Goal: Check status: Check status

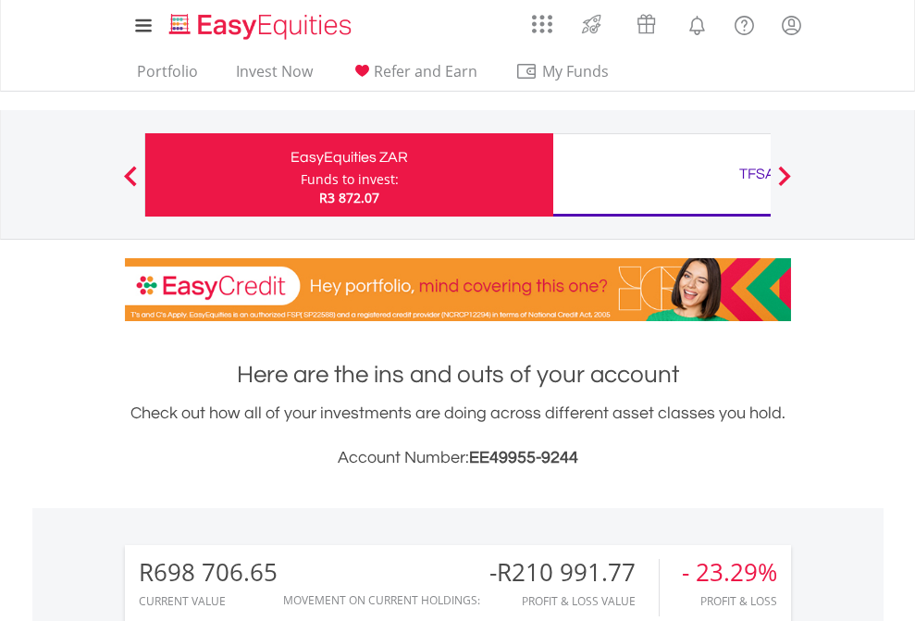
scroll to position [178, 291]
click at [301, 175] on div "Funds to invest:" at bounding box center [350, 179] width 98 height 19
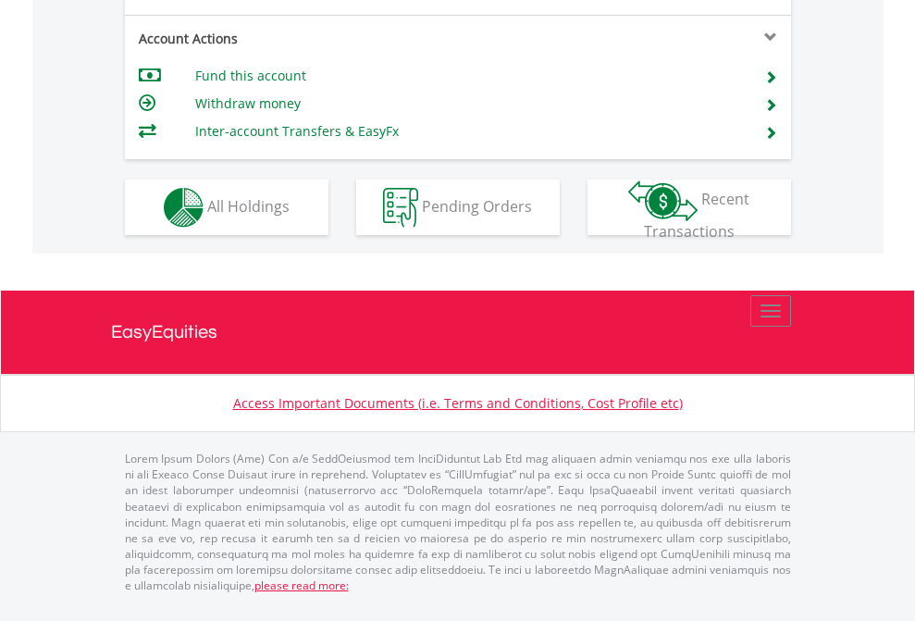
scroll to position [1737, 0]
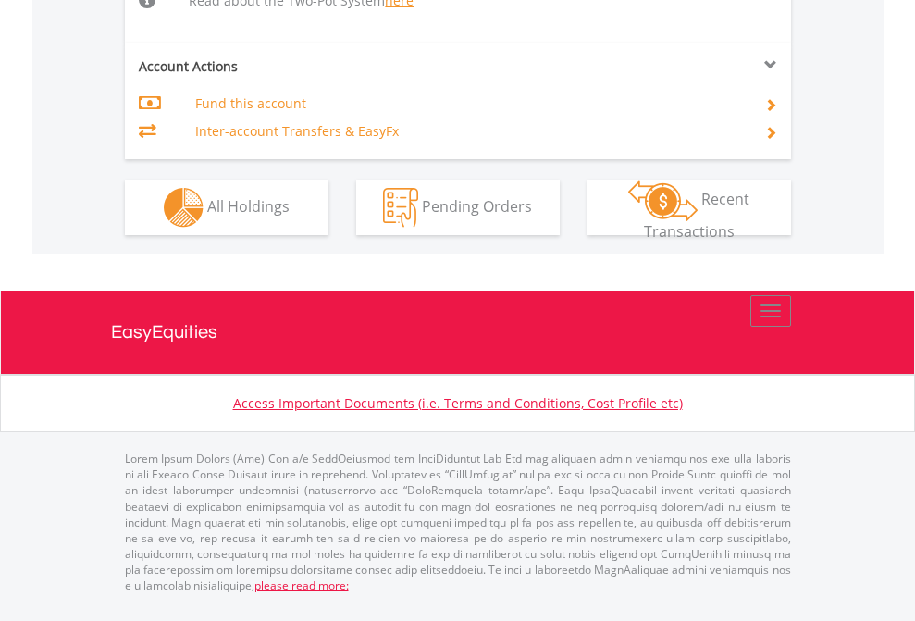
scroll to position [1956, 0]
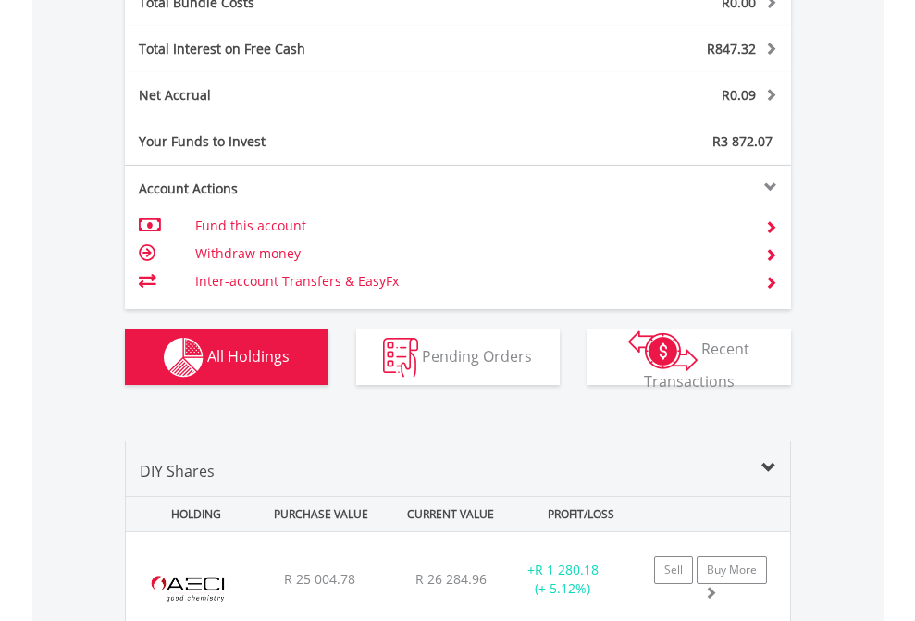
scroll to position [2169, 0]
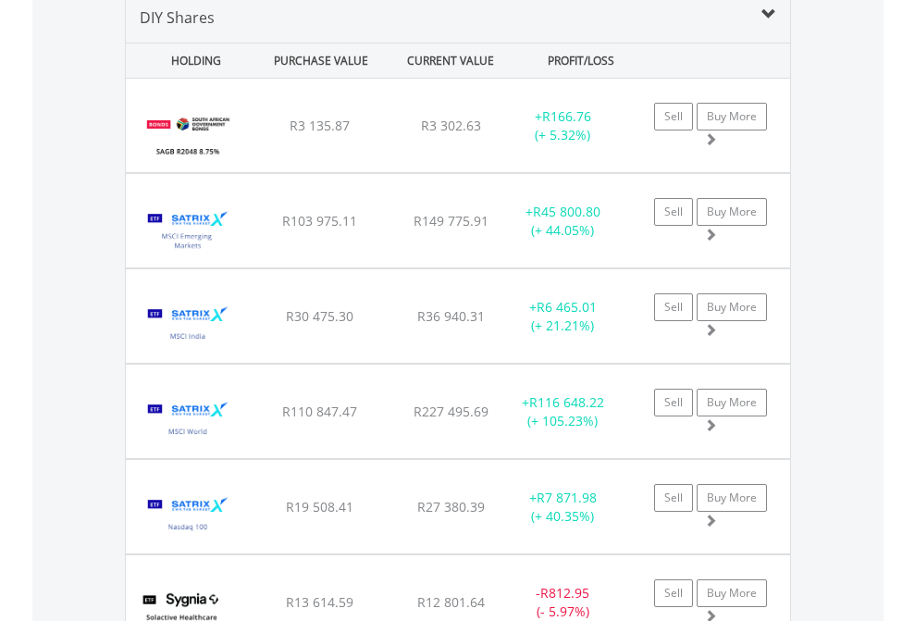
scroll to position [1789, 0]
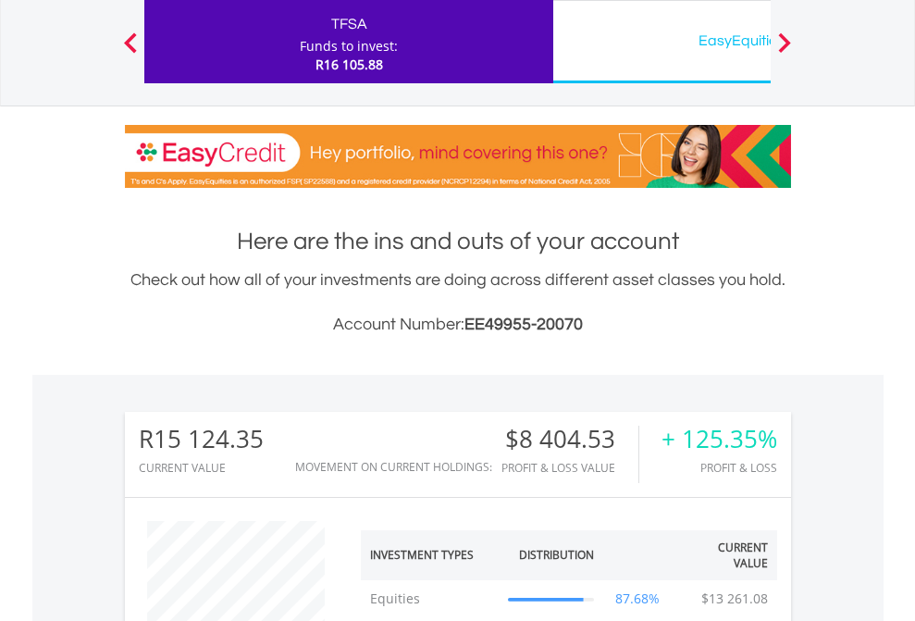
scroll to position [178, 291]
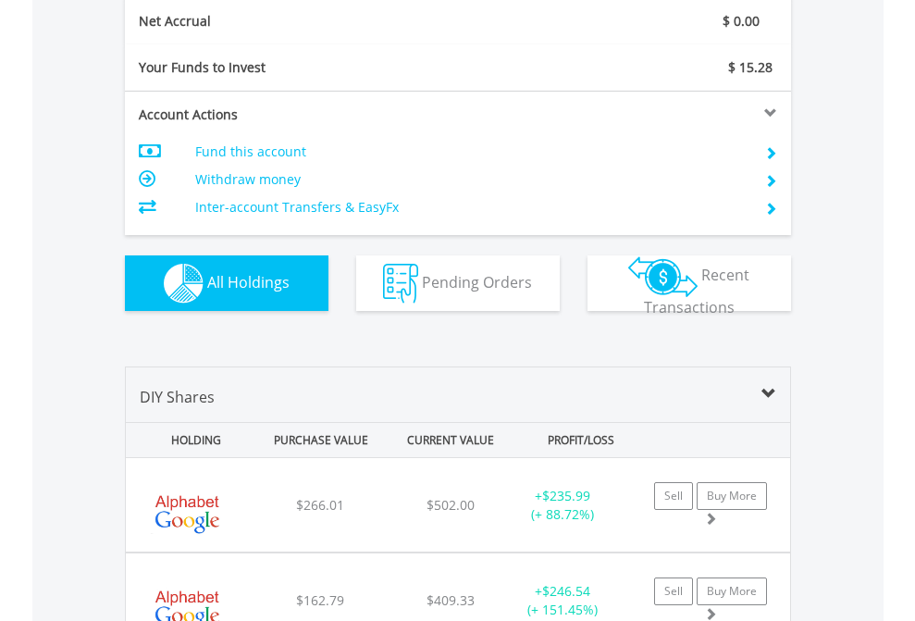
scroll to position [2095, 0]
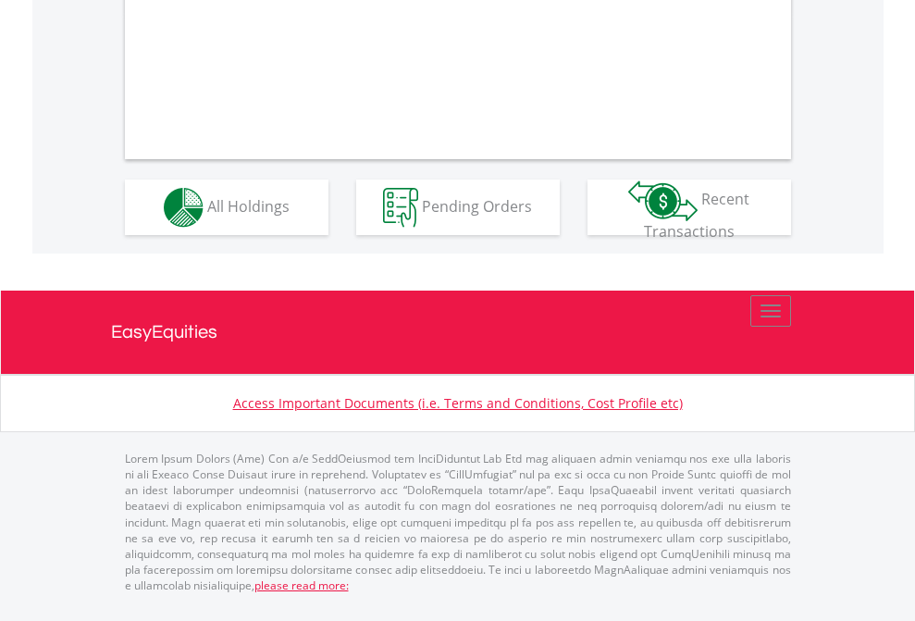
click at [207, 216] on span "All Holdings" at bounding box center [248, 205] width 82 height 20
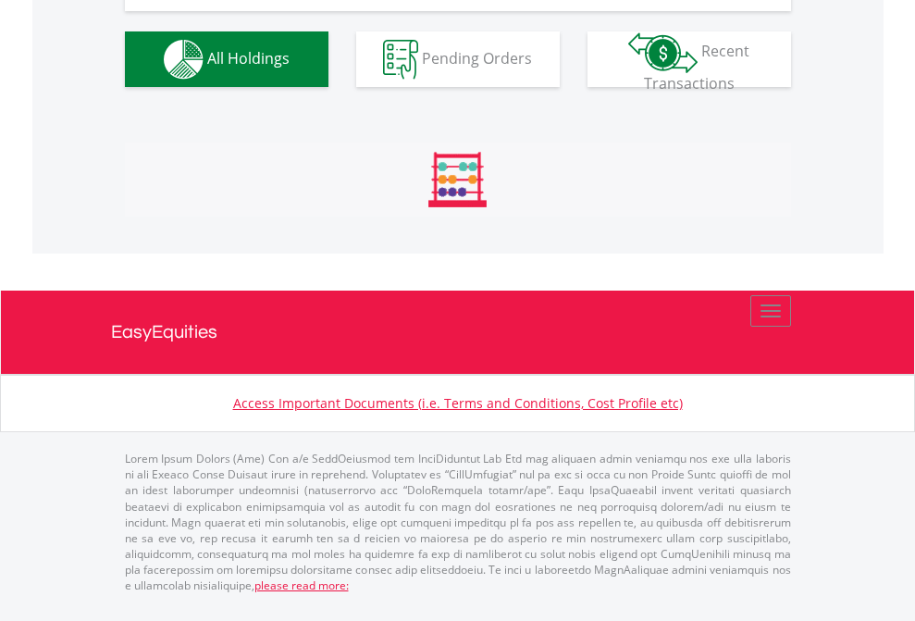
scroll to position [178, 291]
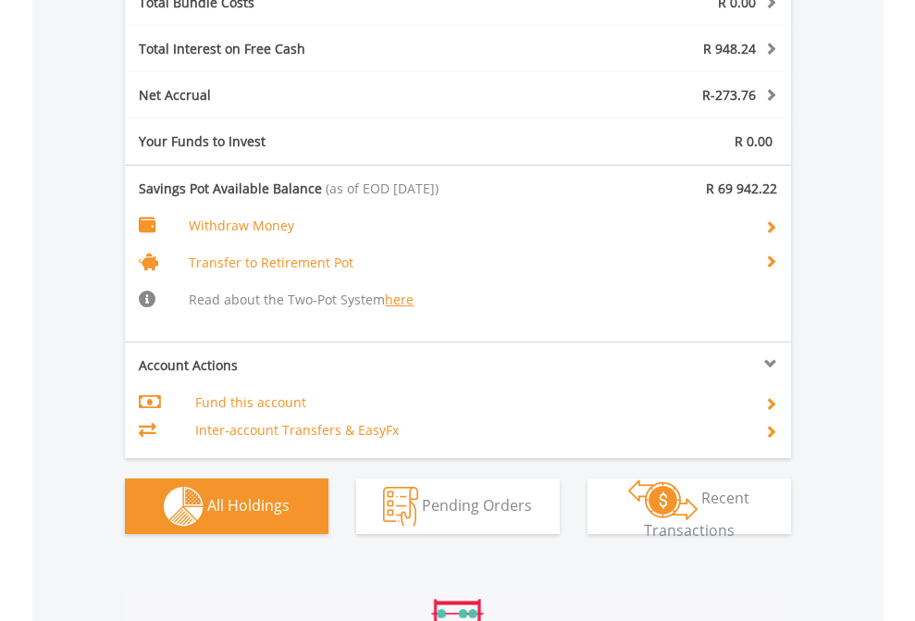
scroll to position [178, 291]
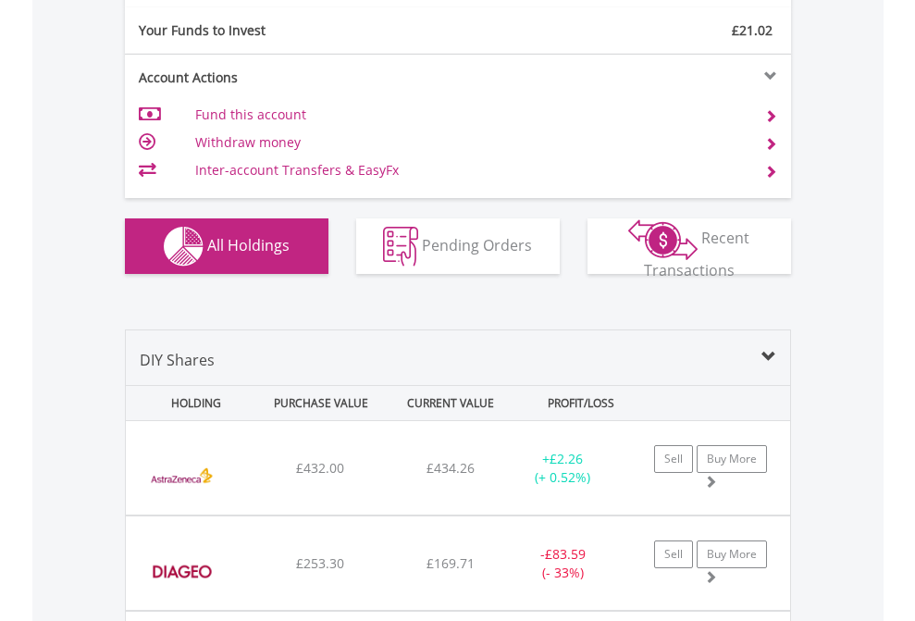
scroll to position [2058, 0]
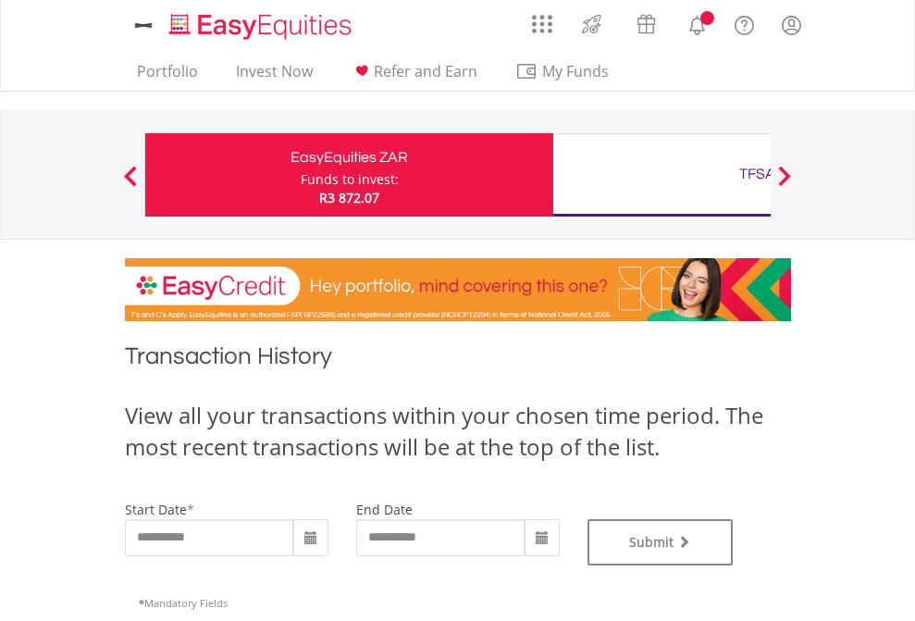
type input "**********"
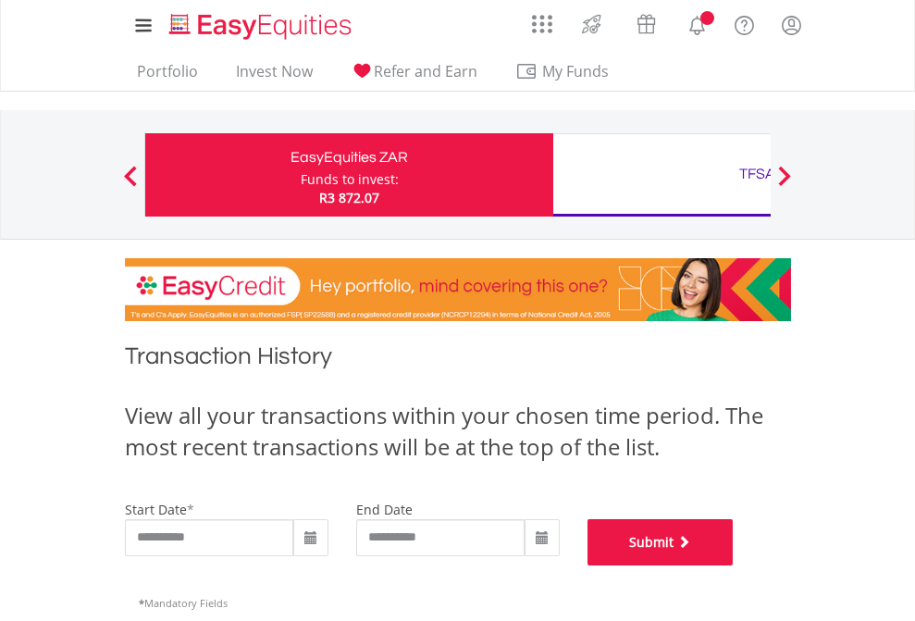
click at [734, 565] on button "Submit" at bounding box center [661, 542] width 146 height 46
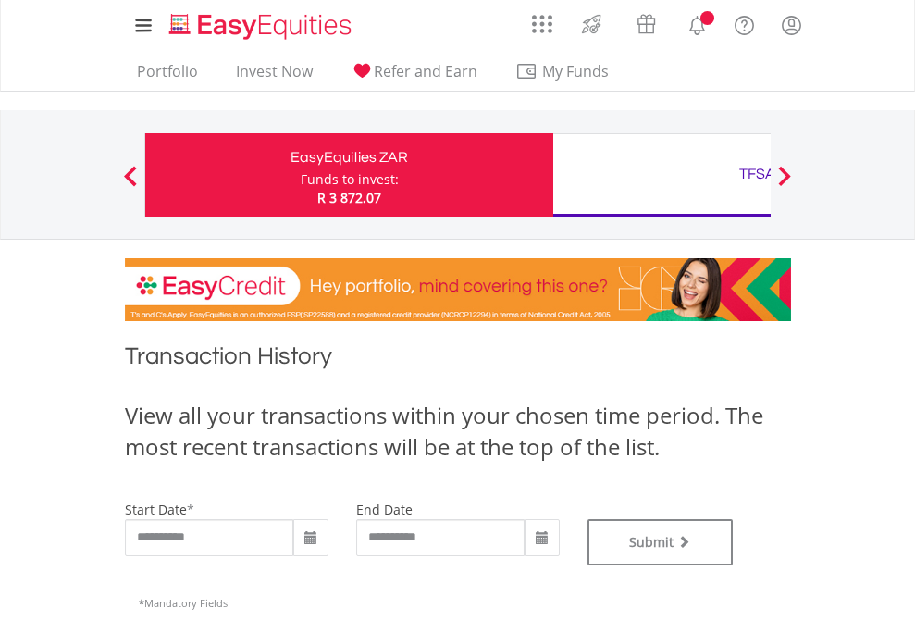
click at [662, 175] on div "TFSA" at bounding box center [757, 174] width 386 height 26
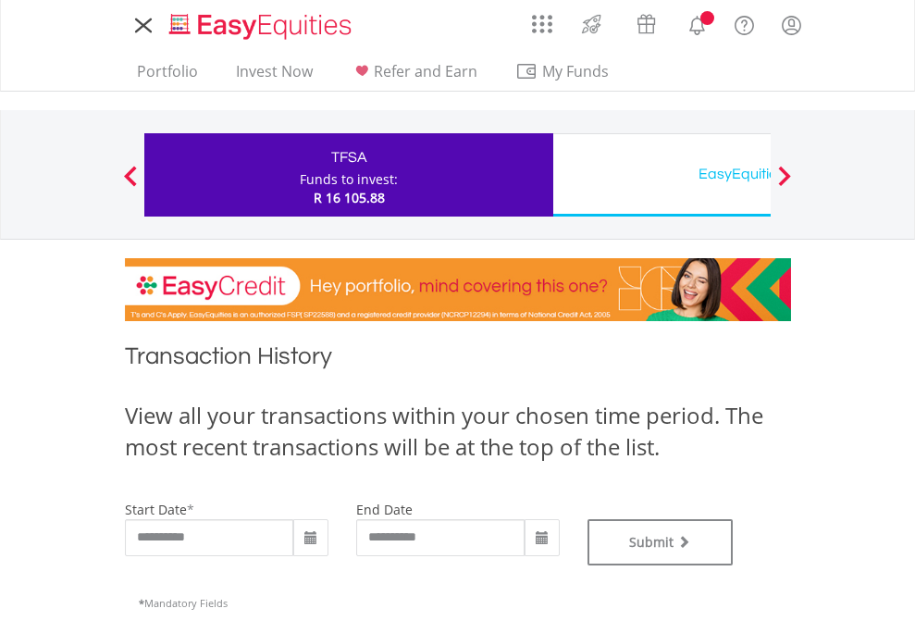
type input "**********"
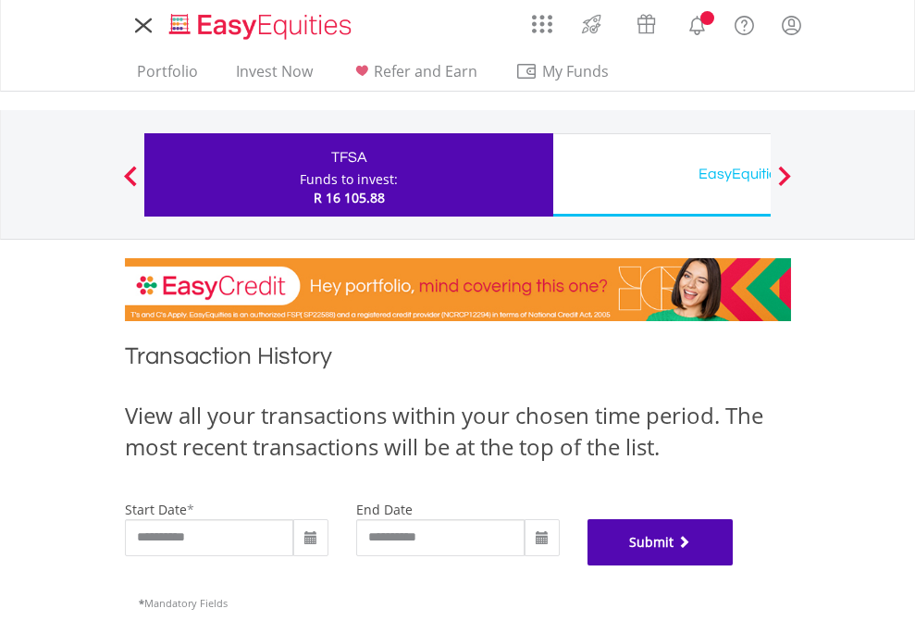
click at [734, 565] on button "Submit" at bounding box center [661, 542] width 146 height 46
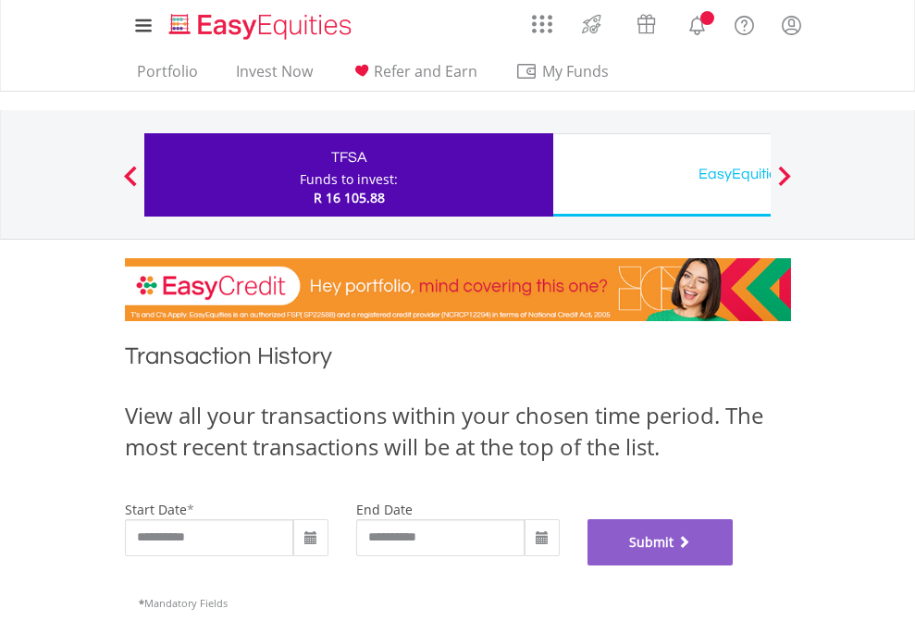
scroll to position [750, 0]
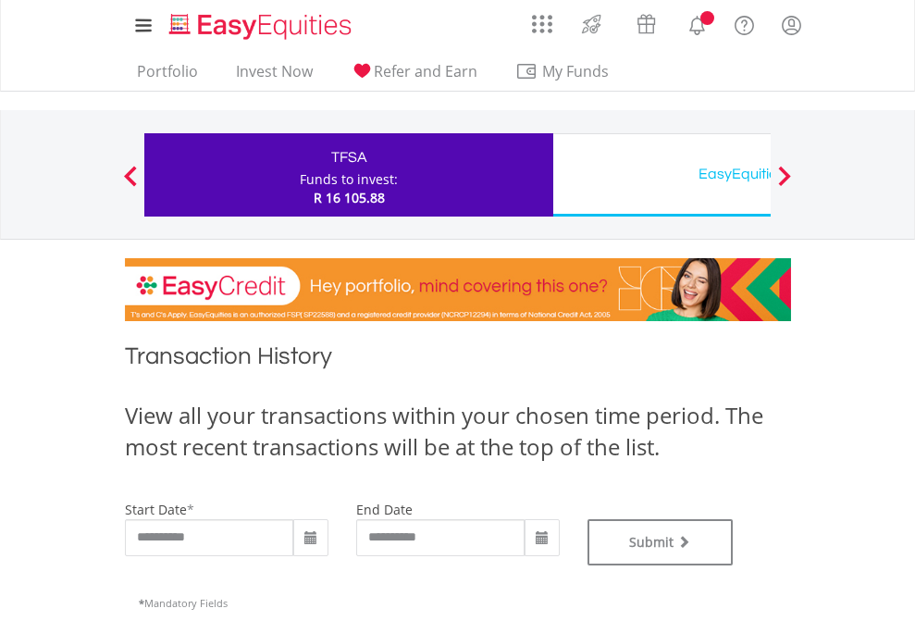
click at [662, 175] on div "EasyEquities USD" at bounding box center [757, 174] width 386 height 26
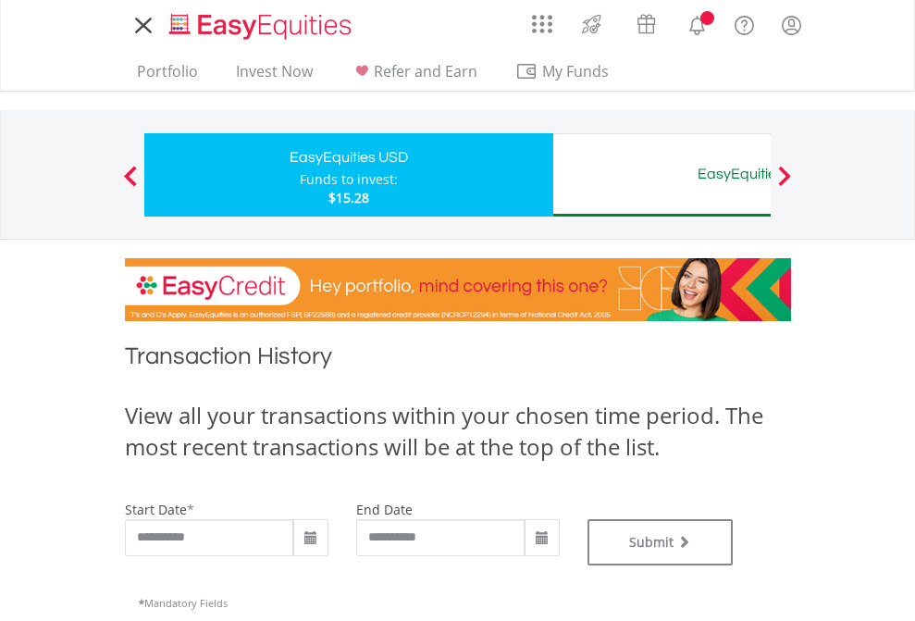
type input "**********"
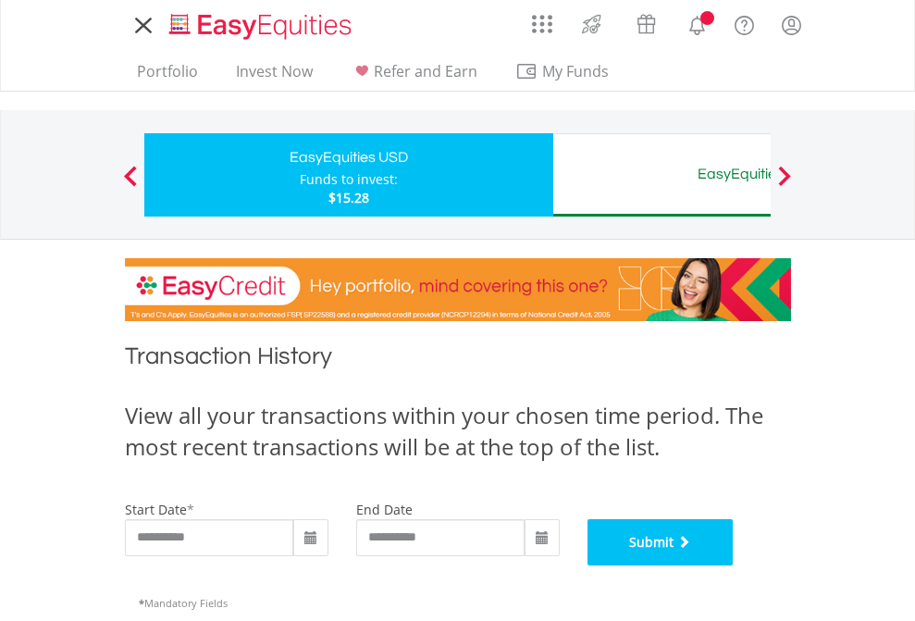
click at [734, 565] on button "Submit" at bounding box center [661, 542] width 146 height 46
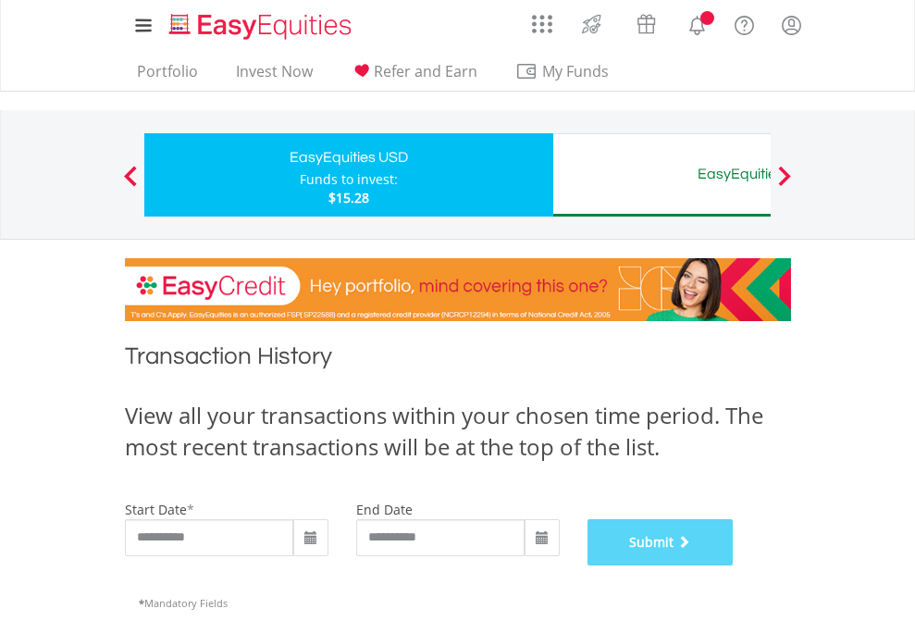
scroll to position [750, 0]
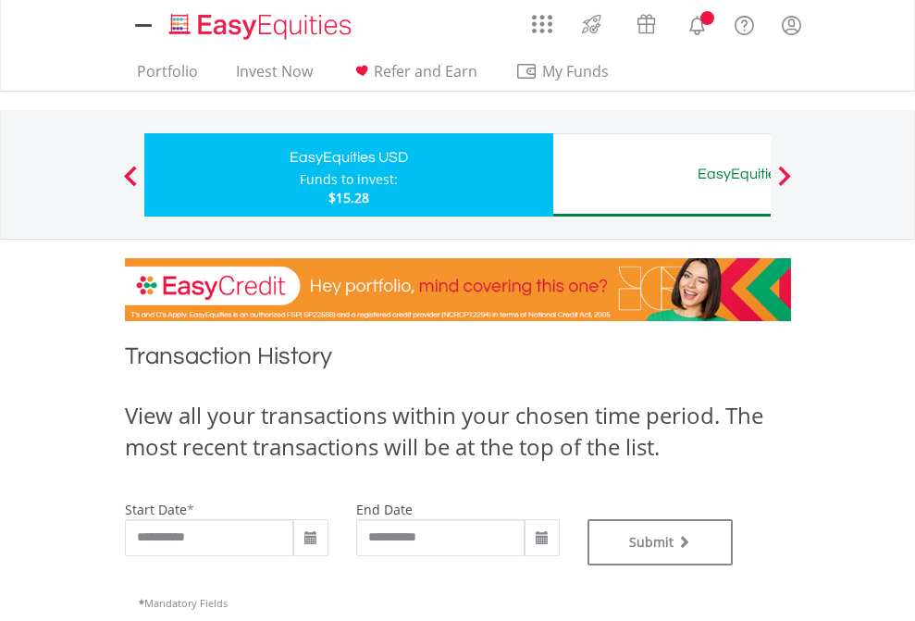
click at [662, 175] on div "EasyEquities AUD" at bounding box center [757, 174] width 386 height 26
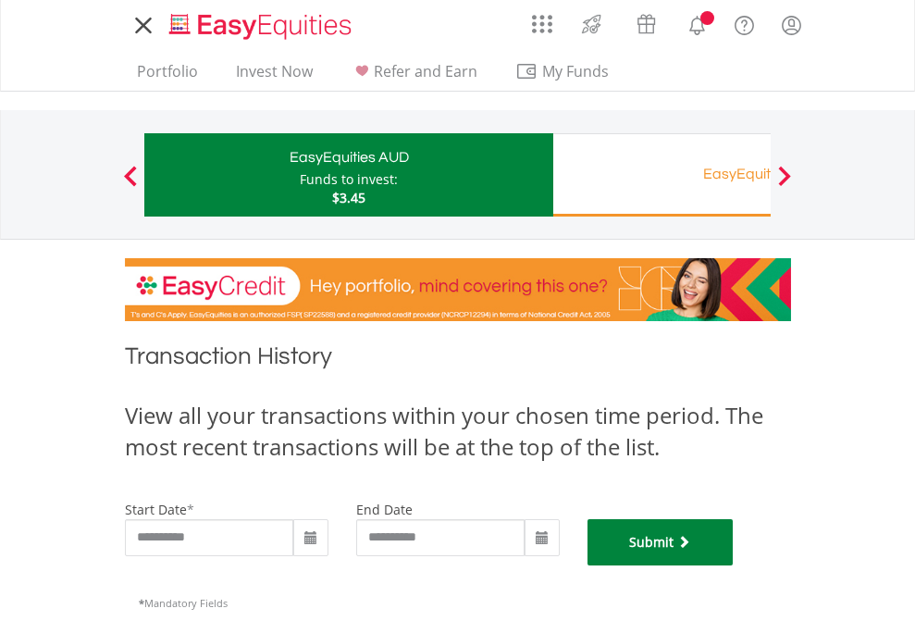
click at [734, 565] on button "Submit" at bounding box center [661, 542] width 146 height 46
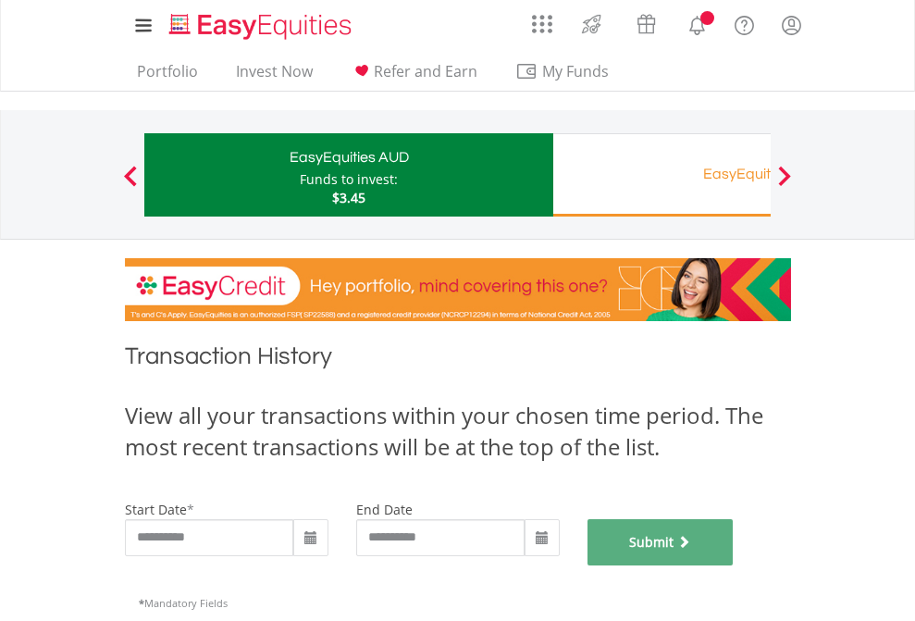
scroll to position [750, 0]
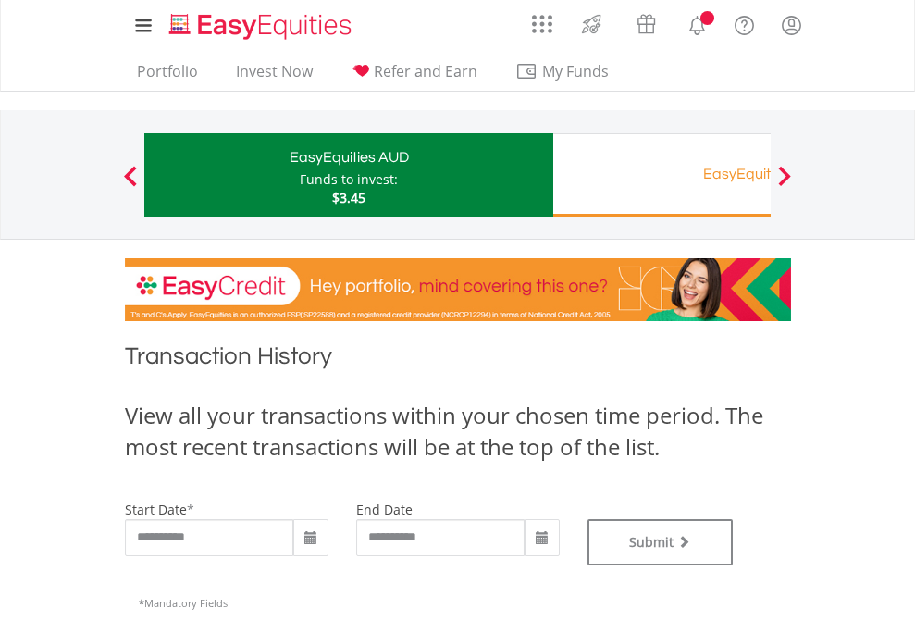
click at [662, 175] on div "EasyEquities RA" at bounding box center [757, 174] width 386 height 26
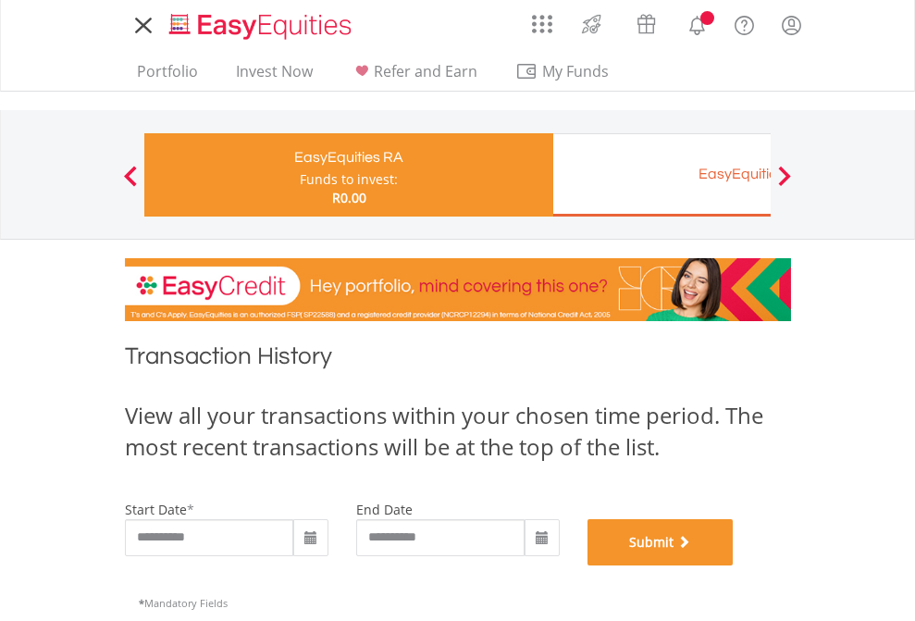
click at [734, 565] on button "Submit" at bounding box center [661, 542] width 146 height 46
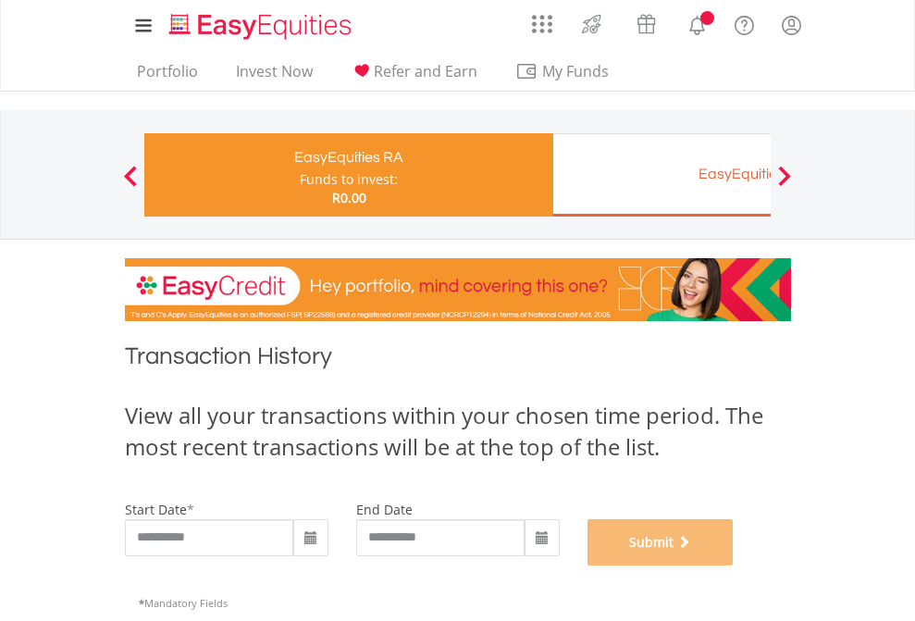
scroll to position [750, 0]
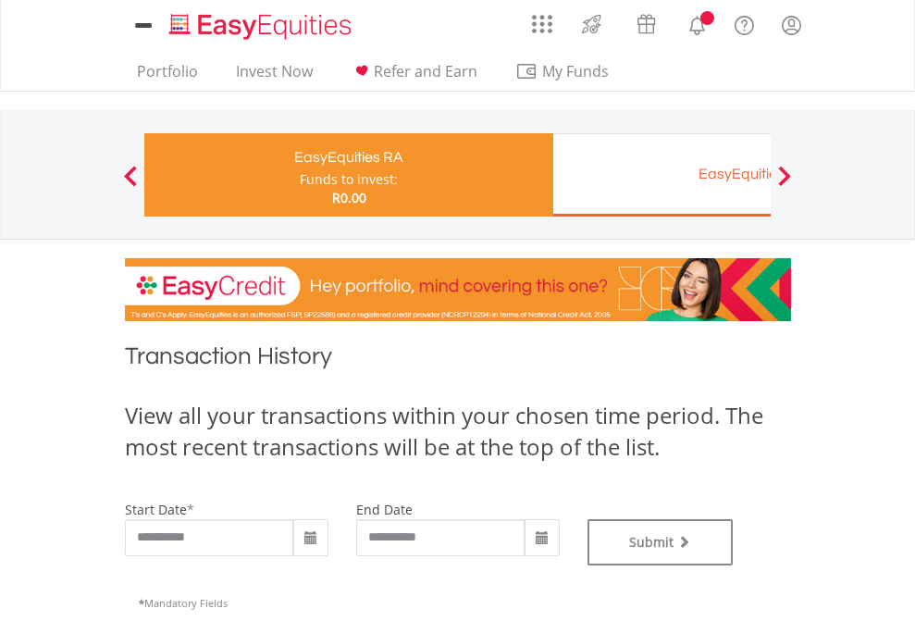
click at [662, 175] on div "EasyEquities EUR" at bounding box center [757, 174] width 386 height 26
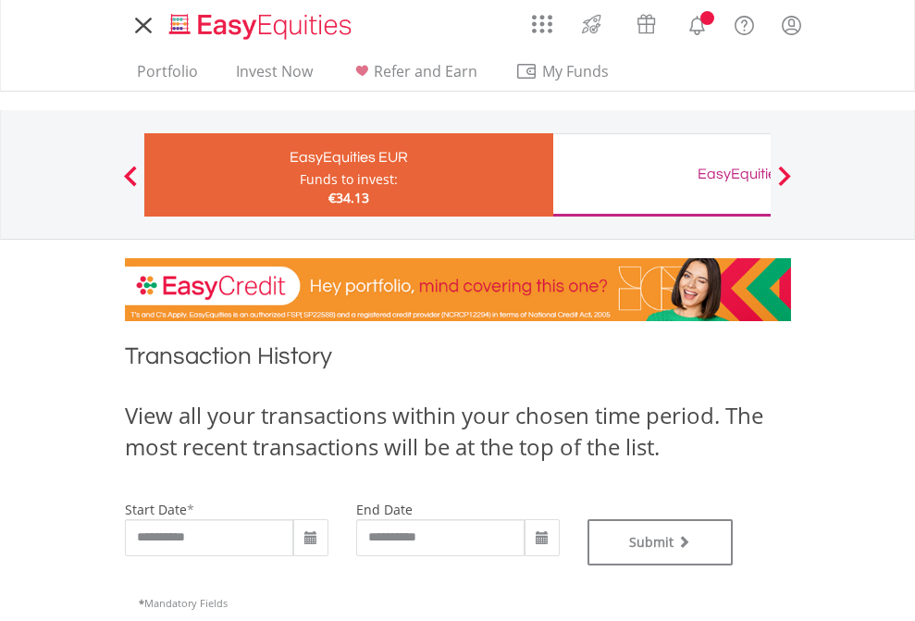
type input "**********"
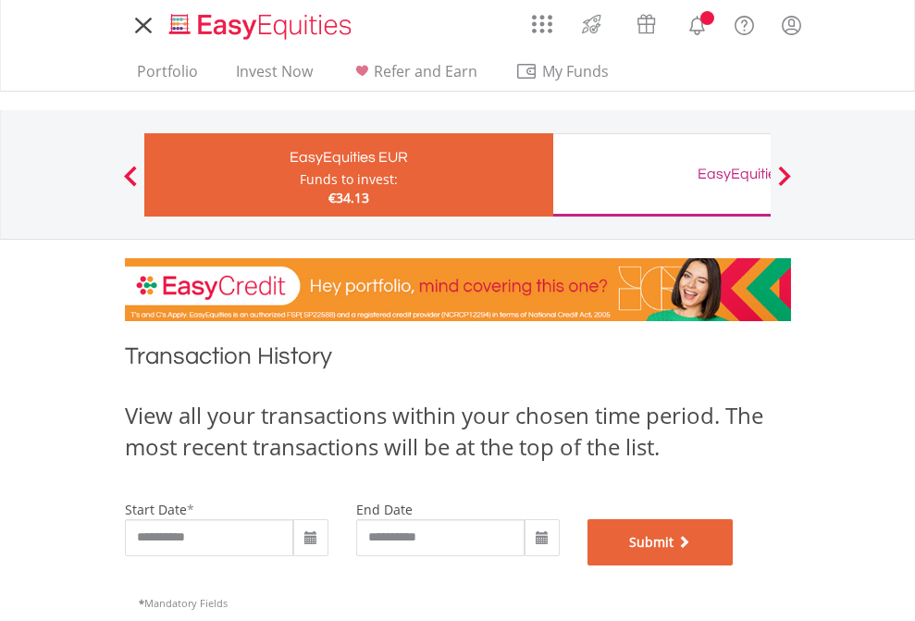
click at [734, 565] on button "Submit" at bounding box center [661, 542] width 146 height 46
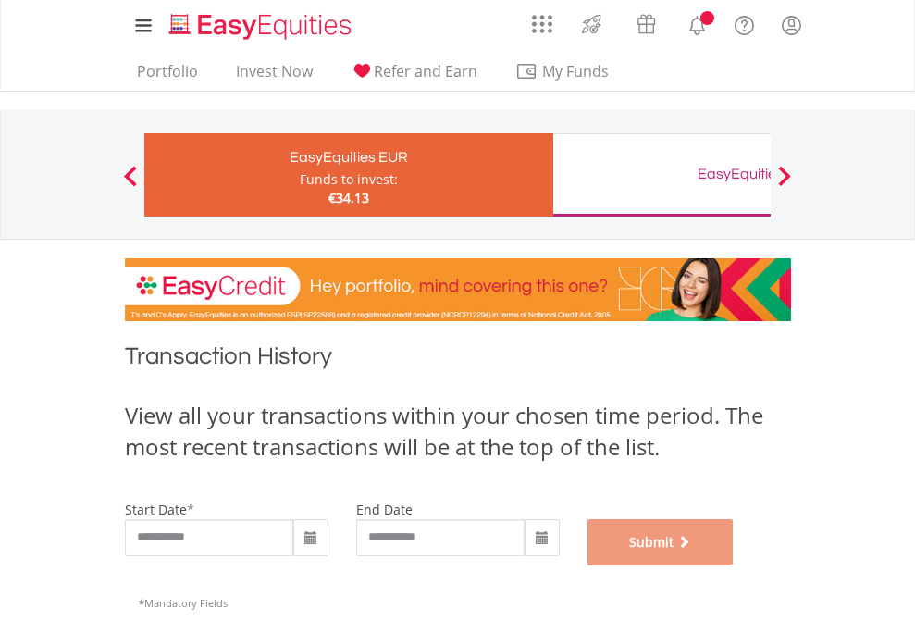
scroll to position [750, 0]
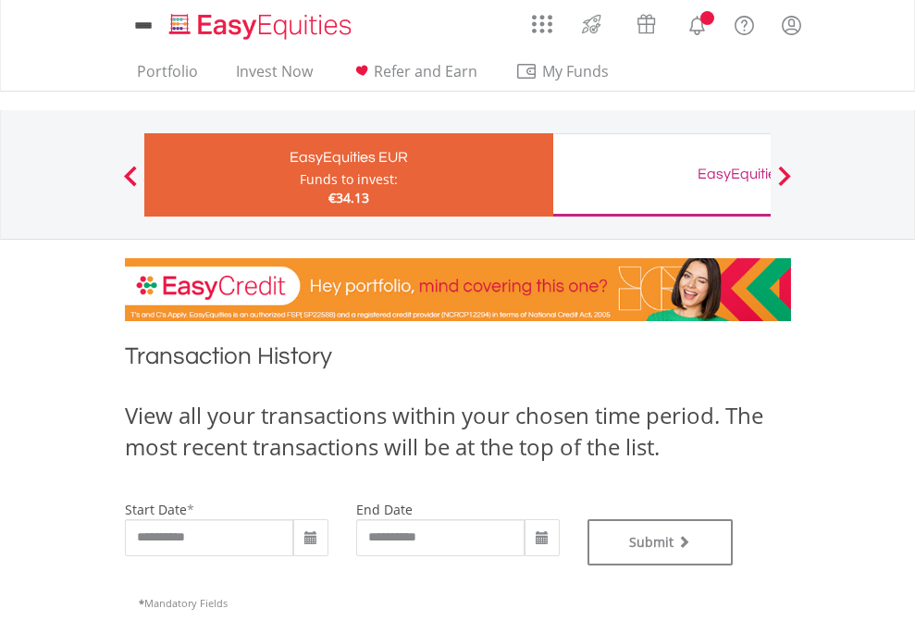
click at [662, 175] on div "EasyEquities GBP" at bounding box center [757, 174] width 386 height 26
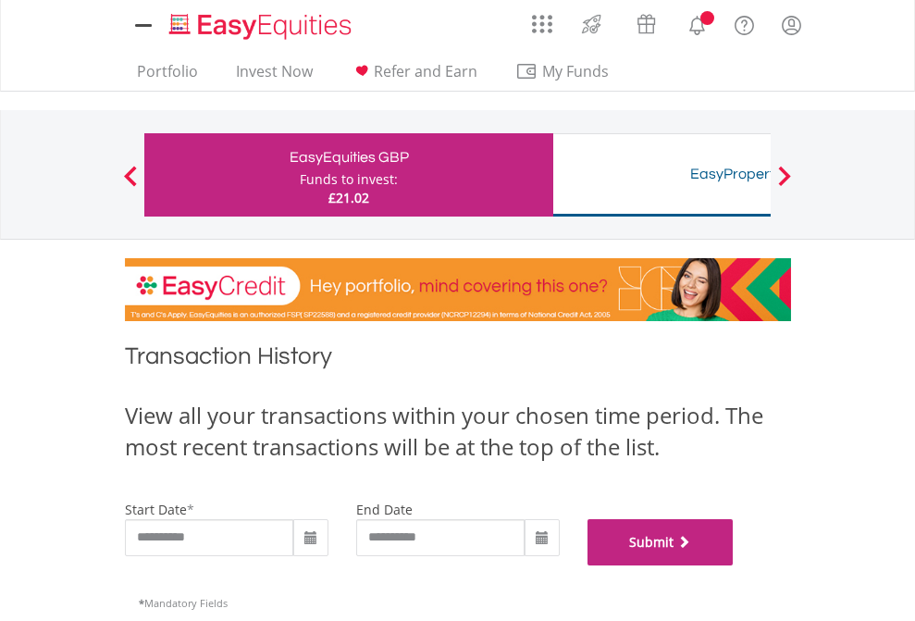
click at [734, 565] on button "Submit" at bounding box center [661, 542] width 146 height 46
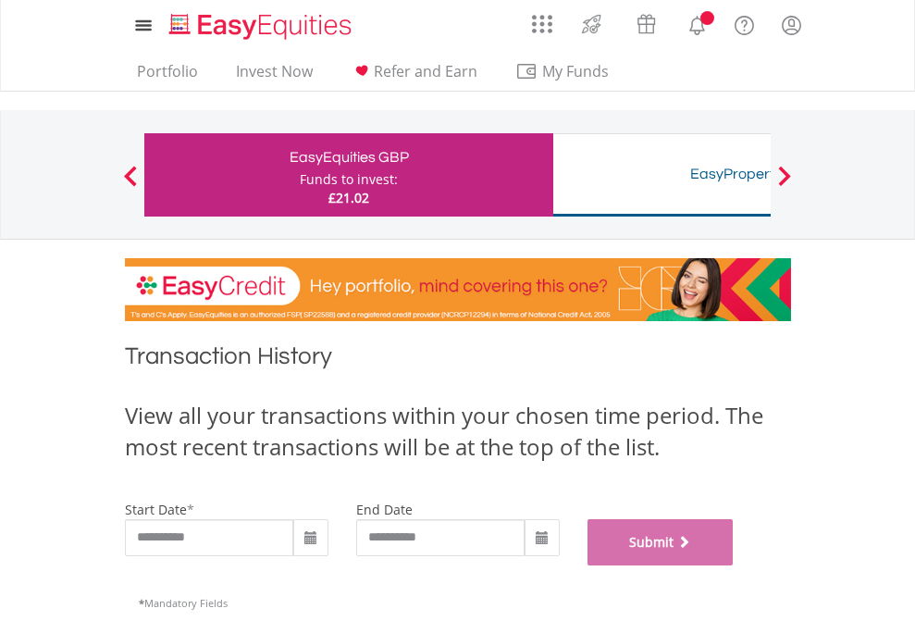
scroll to position [750, 0]
